Goal: Task Accomplishment & Management: Manage account settings

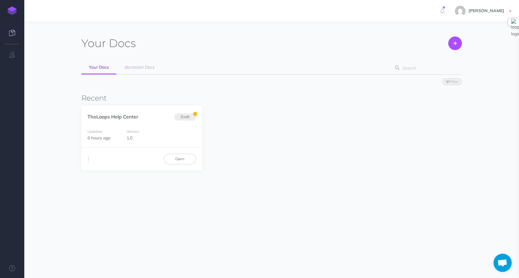
click at [496, 11] on span "[PERSON_NAME]" at bounding box center [486, 10] width 42 height 5
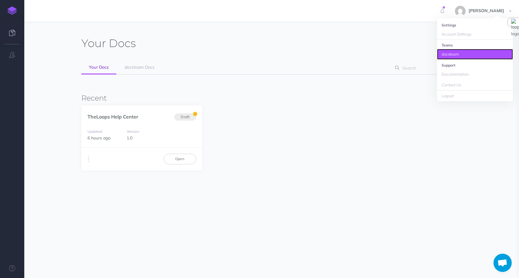
click at [453, 54] on link "docsteam" at bounding box center [475, 54] width 76 height 11
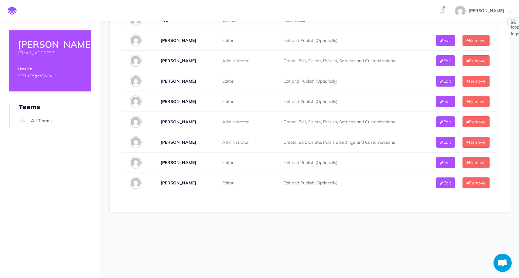
scroll to position [337, 0]
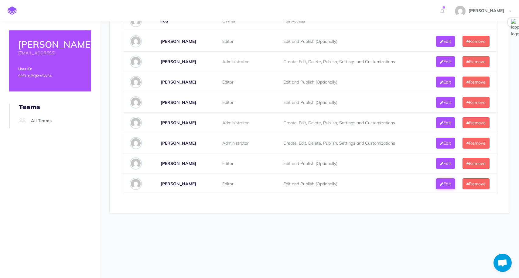
click at [445, 186] on button "Edit" at bounding box center [445, 183] width 19 height 11
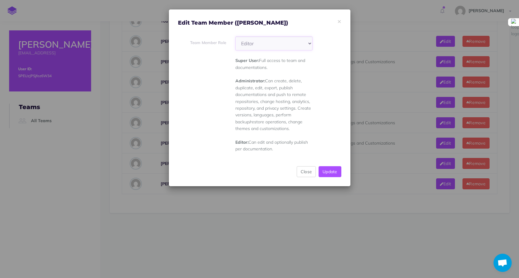
click at [266, 47] on select "Super User Administrator Editor" at bounding box center [273, 43] width 77 height 14
select select "super_user"
click at [235, 36] on select "Super User Administrator Editor" at bounding box center [273, 43] width 77 height 14
click at [335, 175] on button "Update" at bounding box center [330, 171] width 23 height 11
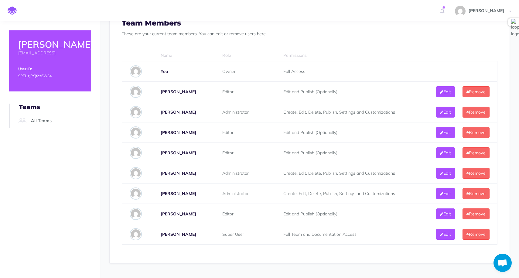
scroll to position [281, 0]
